Goal: Task Accomplishment & Management: Manage account settings

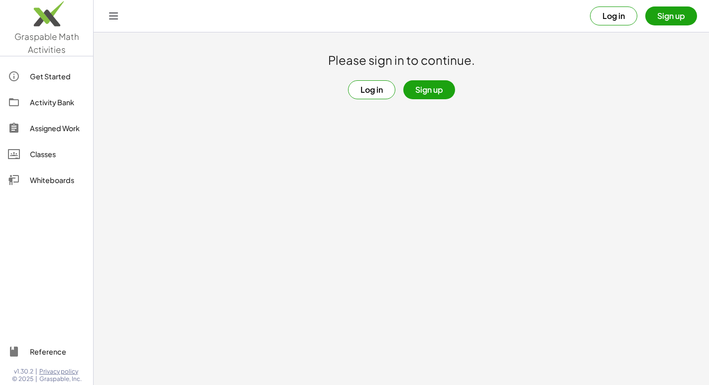
click at [380, 88] on button "Log in" at bounding box center [371, 89] width 47 height 19
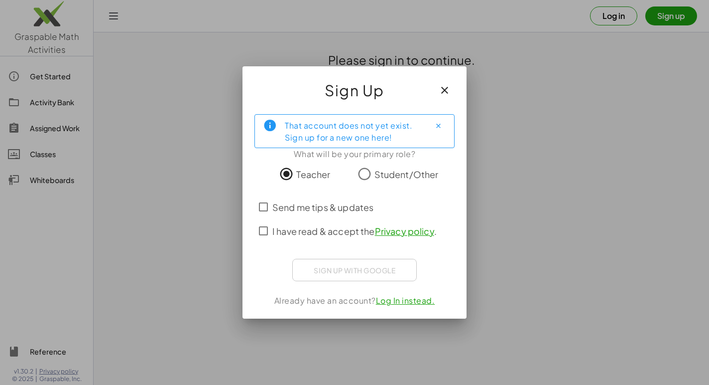
click at [448, 88] on icon "button" at bounding box center [445, 90] width 12 height 12
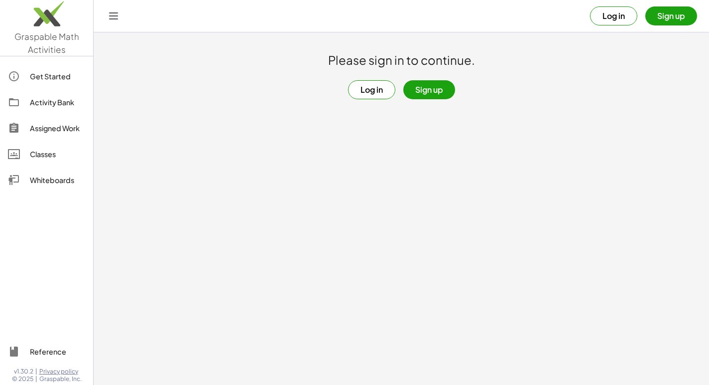
click at [426, 91] on button "Sign up" at bounding box center [430, 89] width 52 height 19
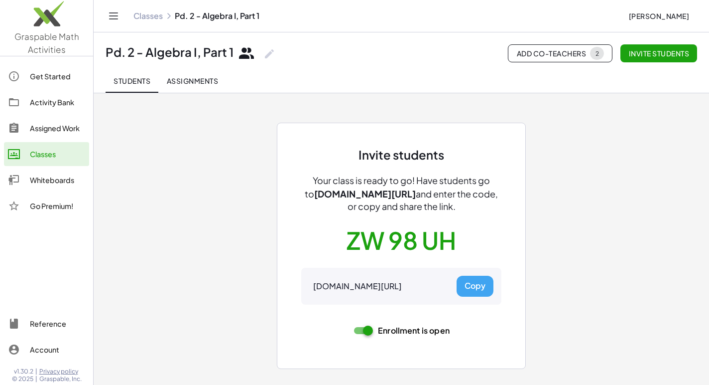
click at [562, 52] on span "Add Co-Teachers 2" at bounding box center [561, 53] width 88 height 13
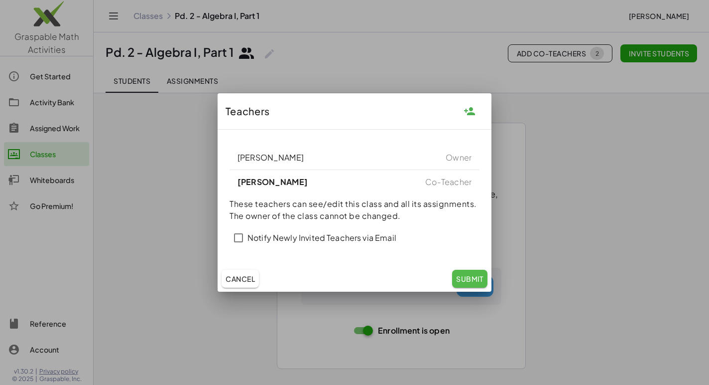
click at [469, 278] on span "Submit" at bounding box center [469, 278] width 27 height 9
